Goal: Task Accomplishment & Management: Complete application form

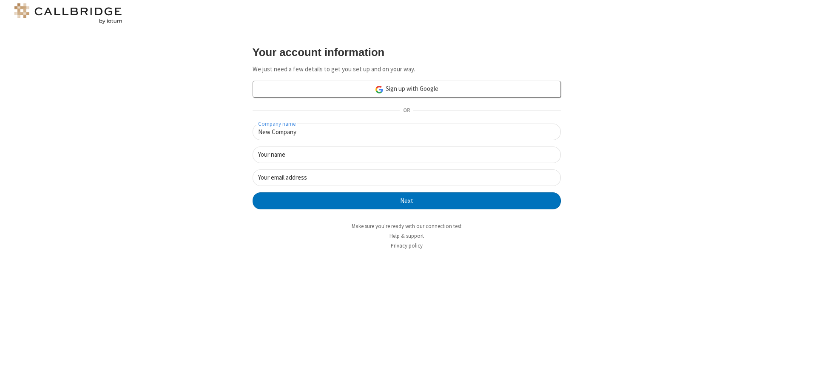
type input "New Company"
type input "New User"
type input "newUser@newUser.freesmackdown.b"
click button "Next" at bounding box center [407, 201] width 308 height 17
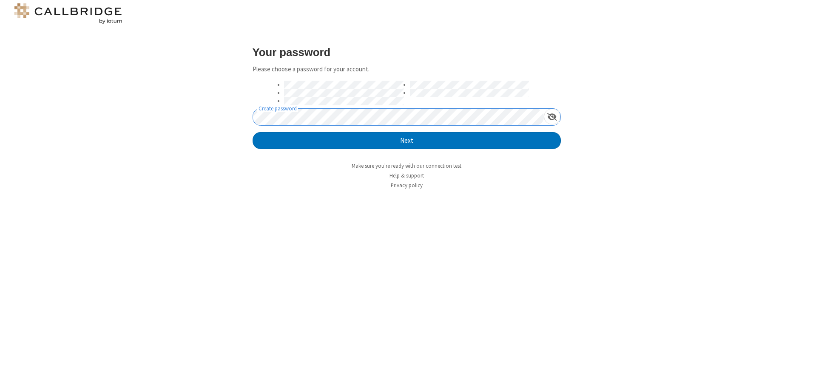
click at [253, 132] on button "Next" at bounding box center [407, 140] width 308 height 17
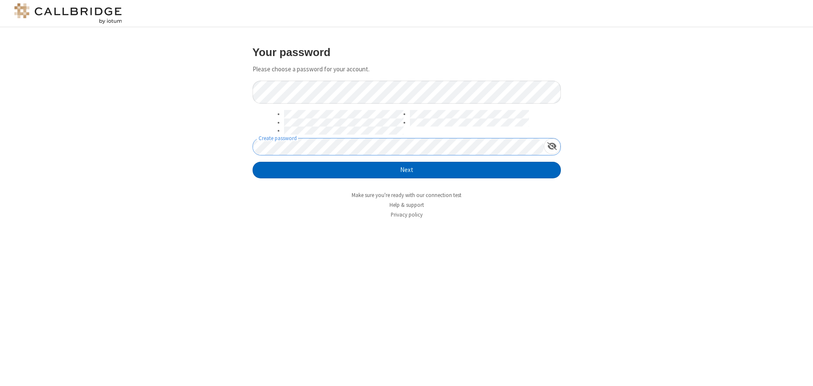
click at [406, 170] on button "Next" at bounding box center [407, 170] width 308 height 17
